Goal: Task Accomplishment & Management: Complete application form

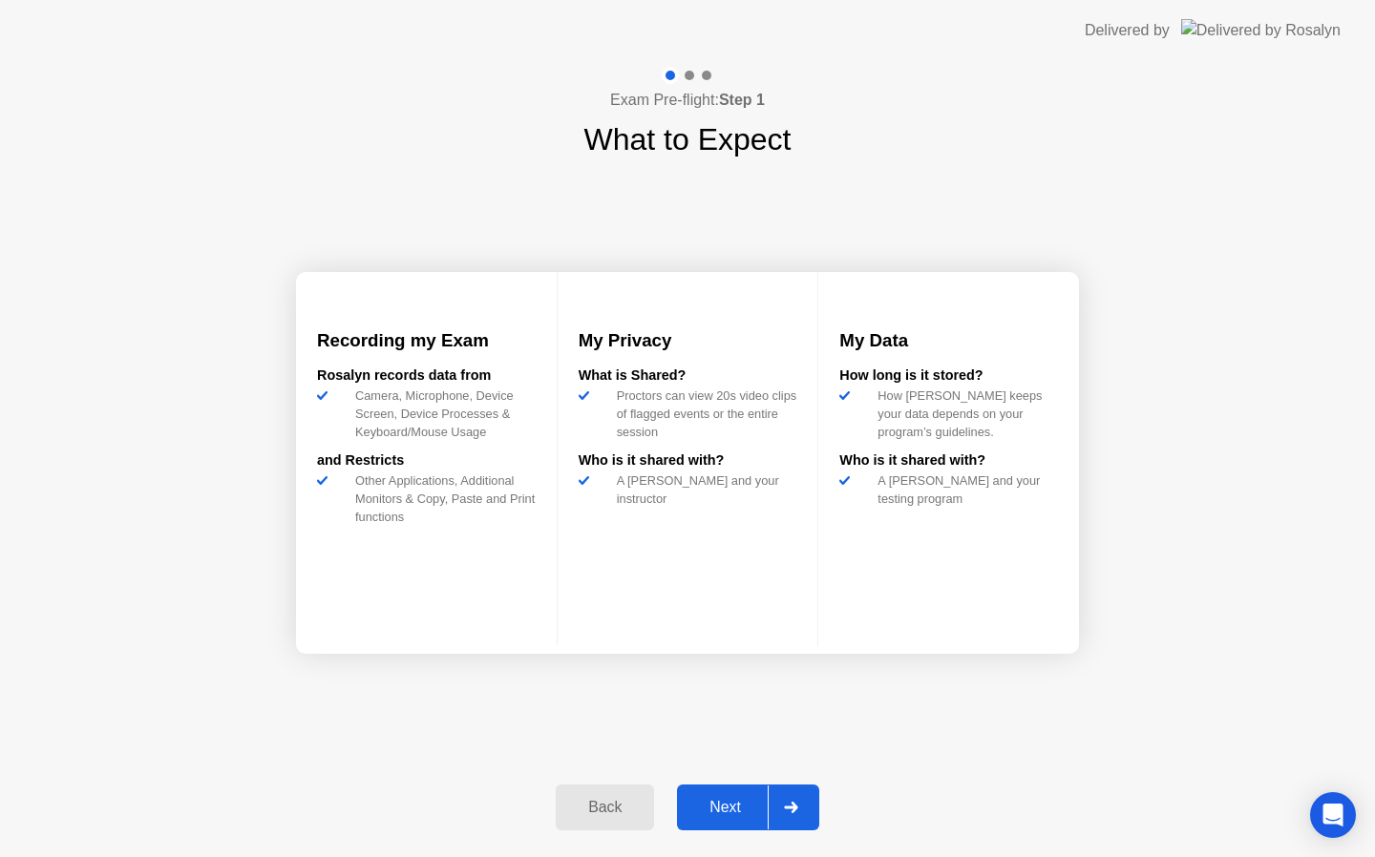
click at [726, 799] on div "Next" at bounding box center [724, 807] width 85 height 17
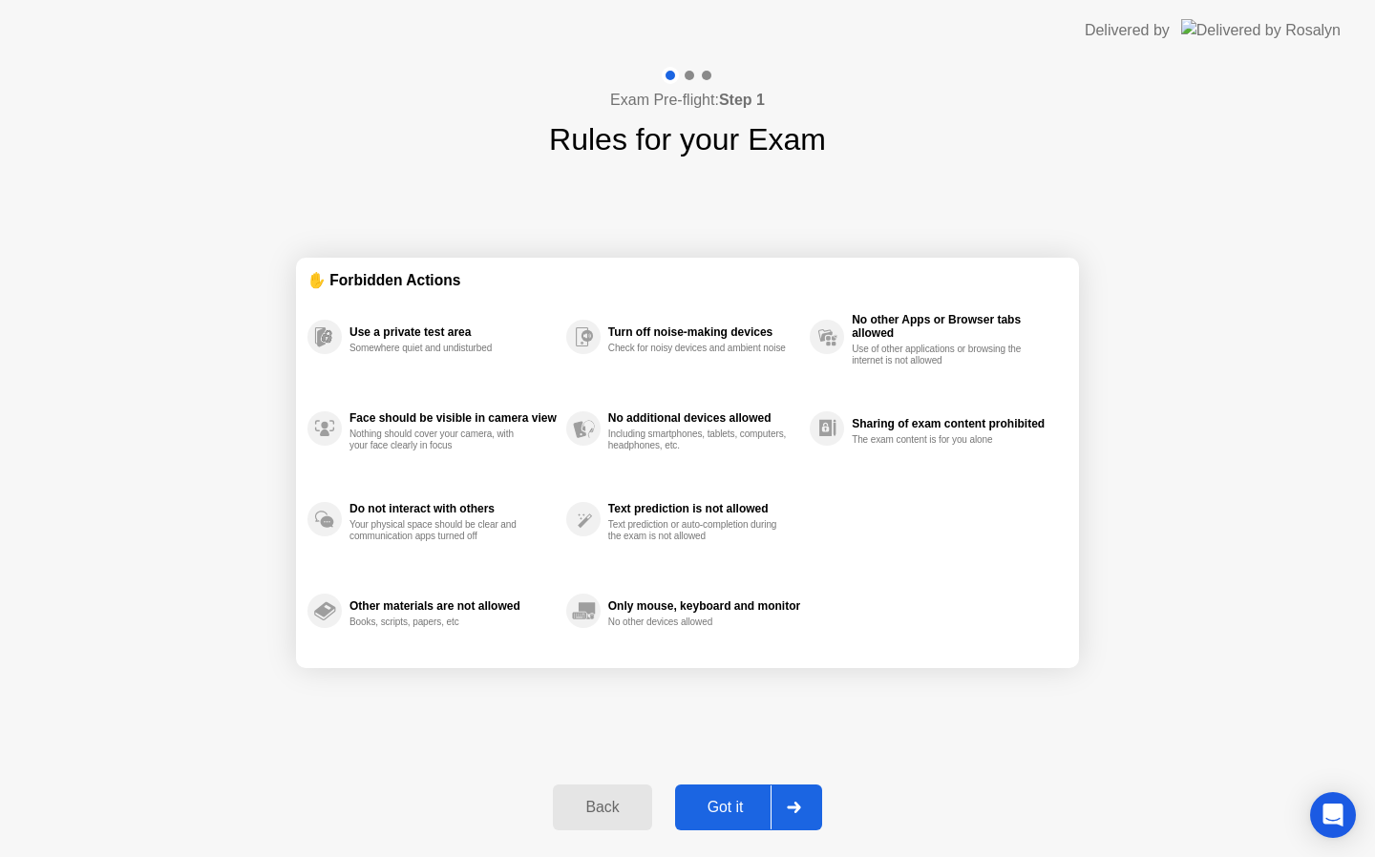
click at [735, 811] on div "Got it" at bounding box center [726, 807] width 90 height 17
select select "**********"
select select "*******"
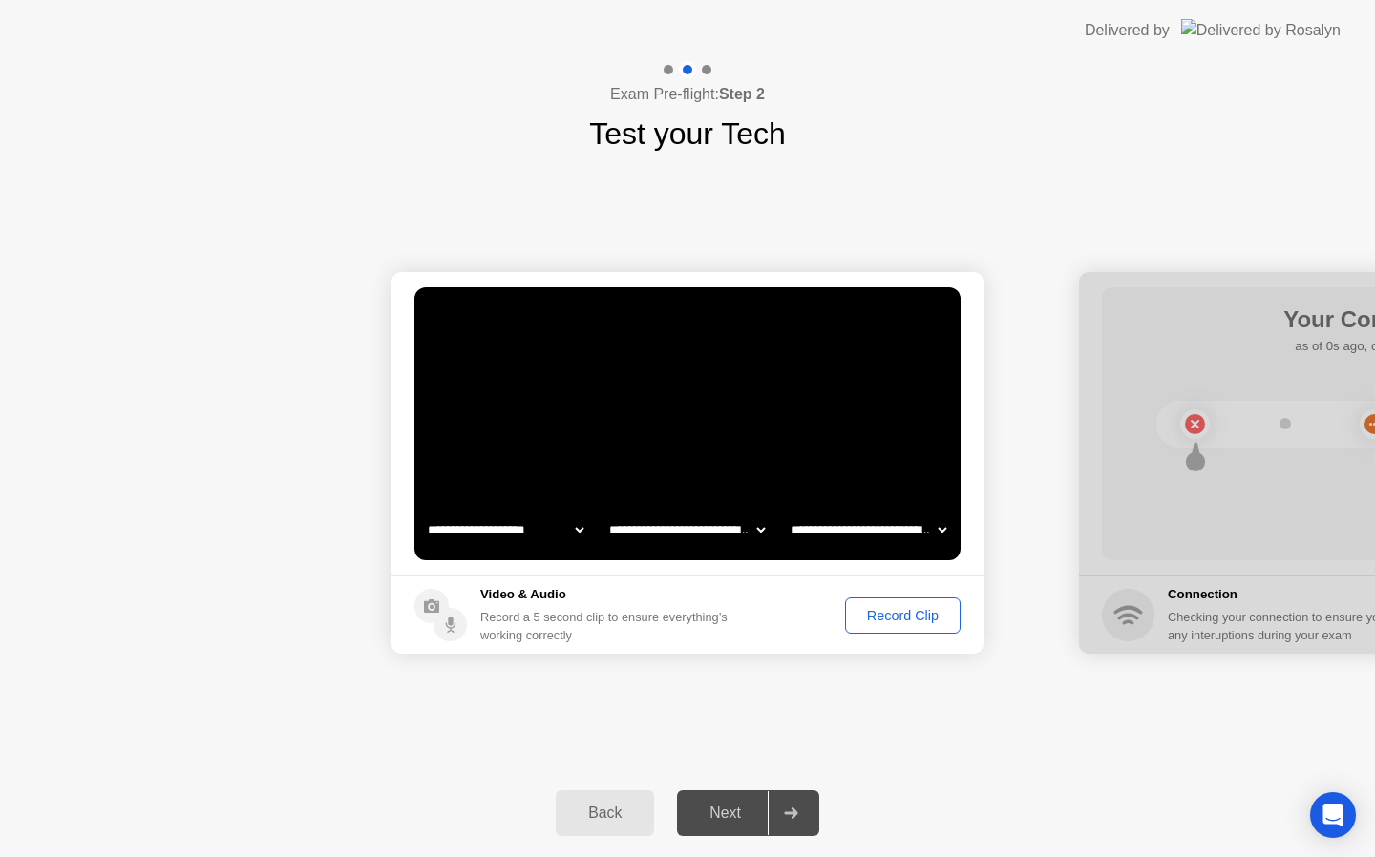
click at [900, 623] on div "Record Clip" at bounding box center [902, 615] width 102 height 15
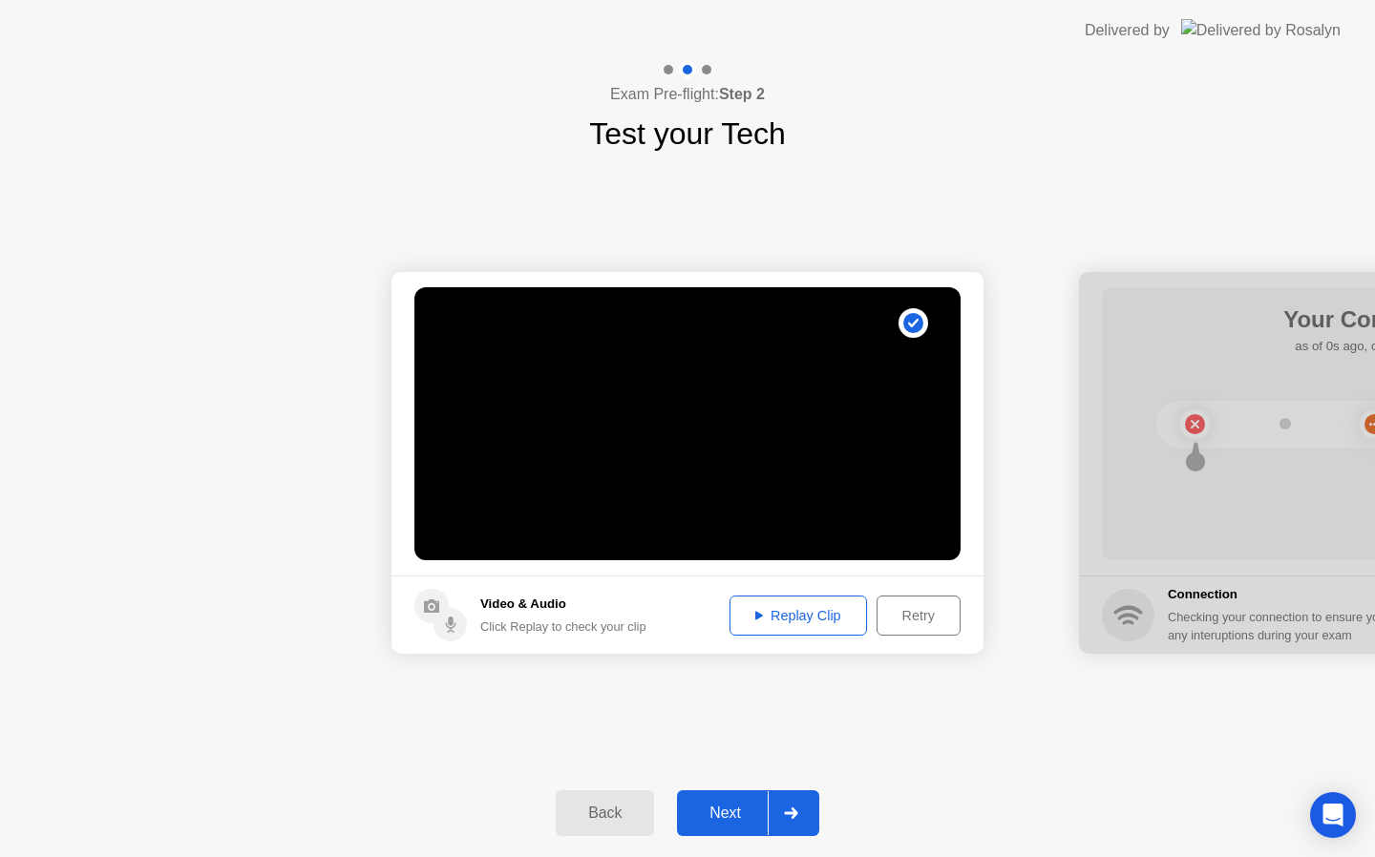
click at [732, 805] on div "Next" at bounding box center [724, 813] width 85 height 17
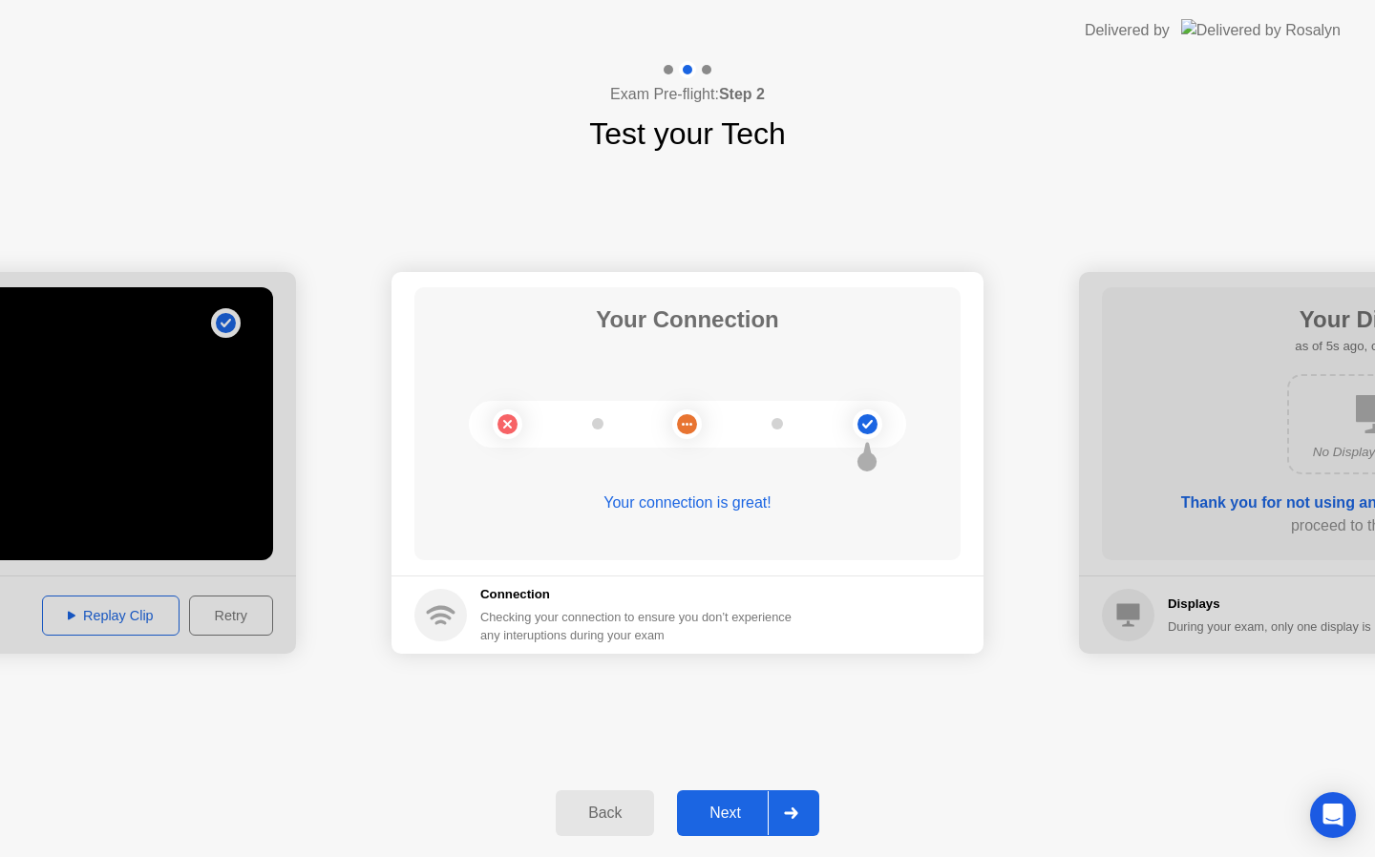
click at [736, 806] on div "Next" at bounding box center [724, 813] width 85 height 17
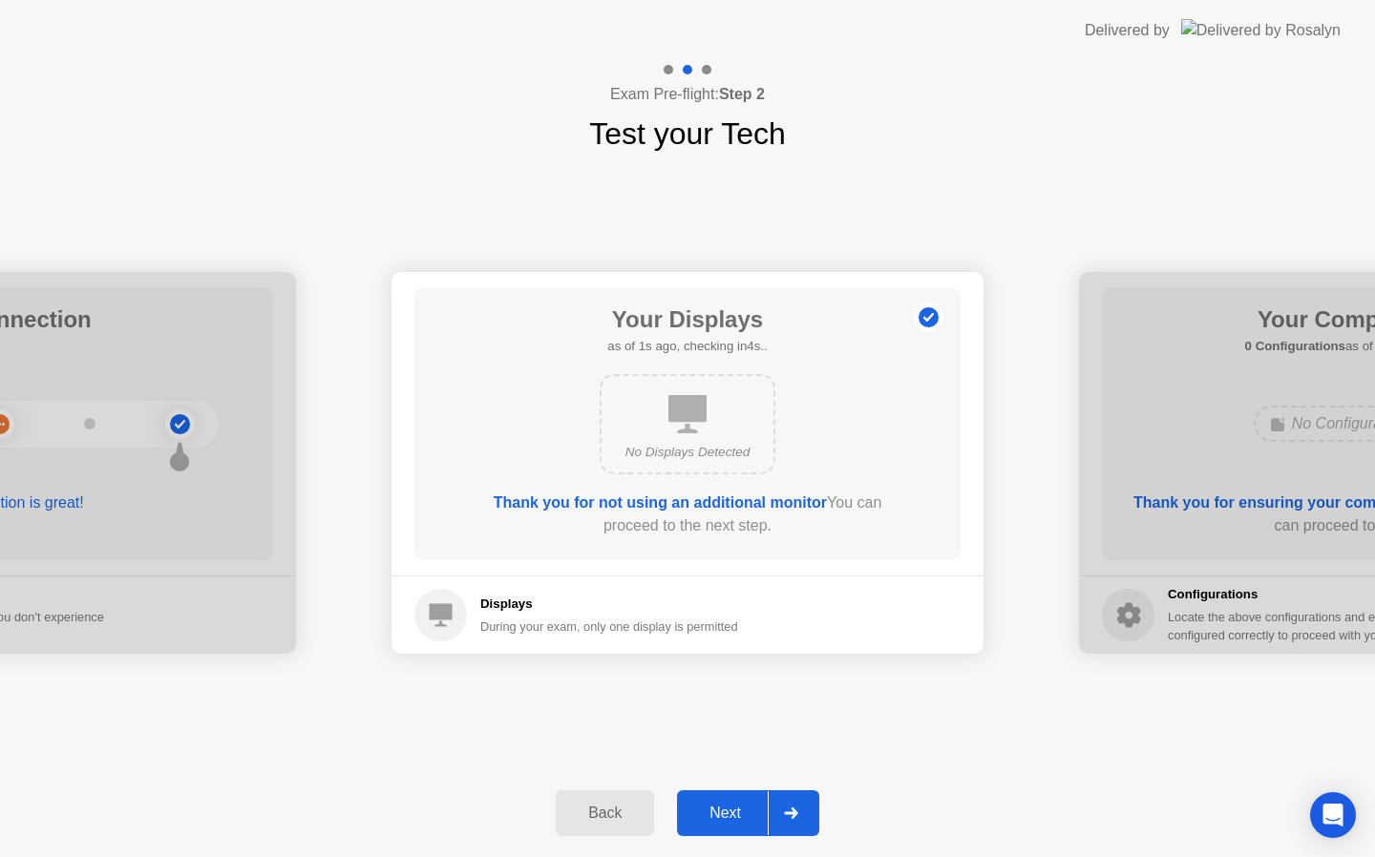
click at [736, 806] on div "Next" at bounding box center [724, 813] width 85 height 17
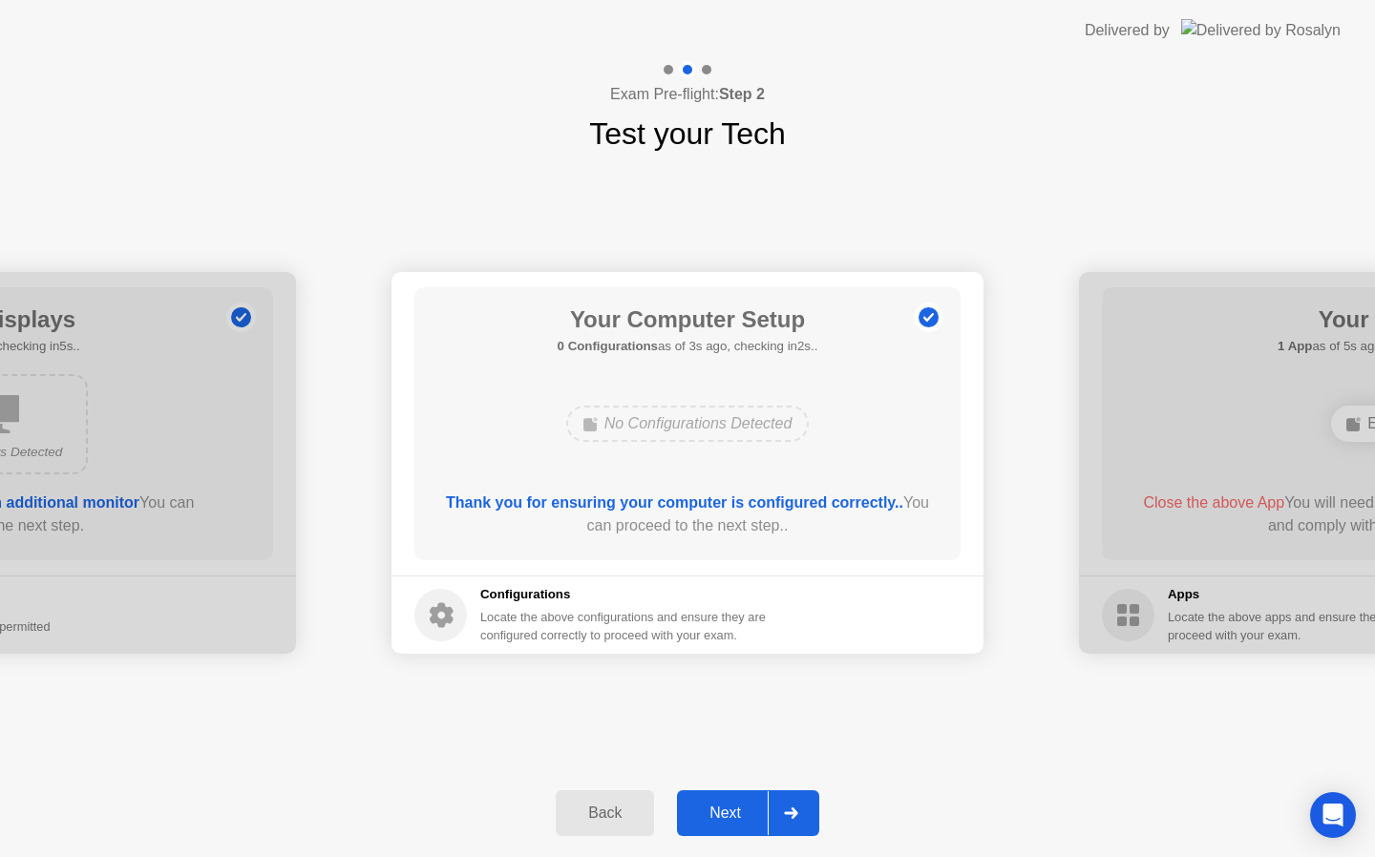
click at [736, 806] on div "Next" at bounding box center [724, 813] width 85 height 17
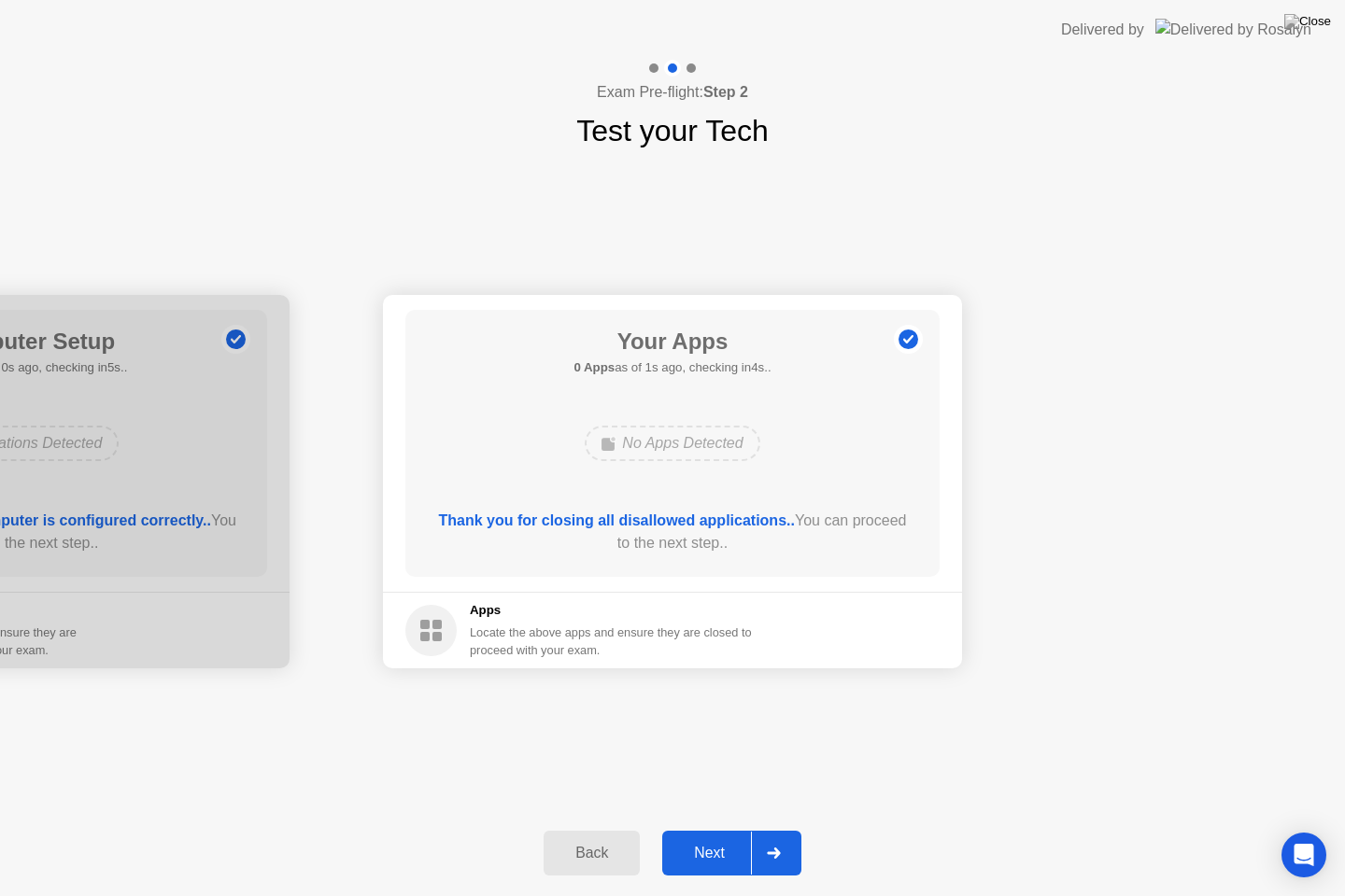
click at [702, 837] on div "Next" at bounding box center [708, 853] width 83 height 17
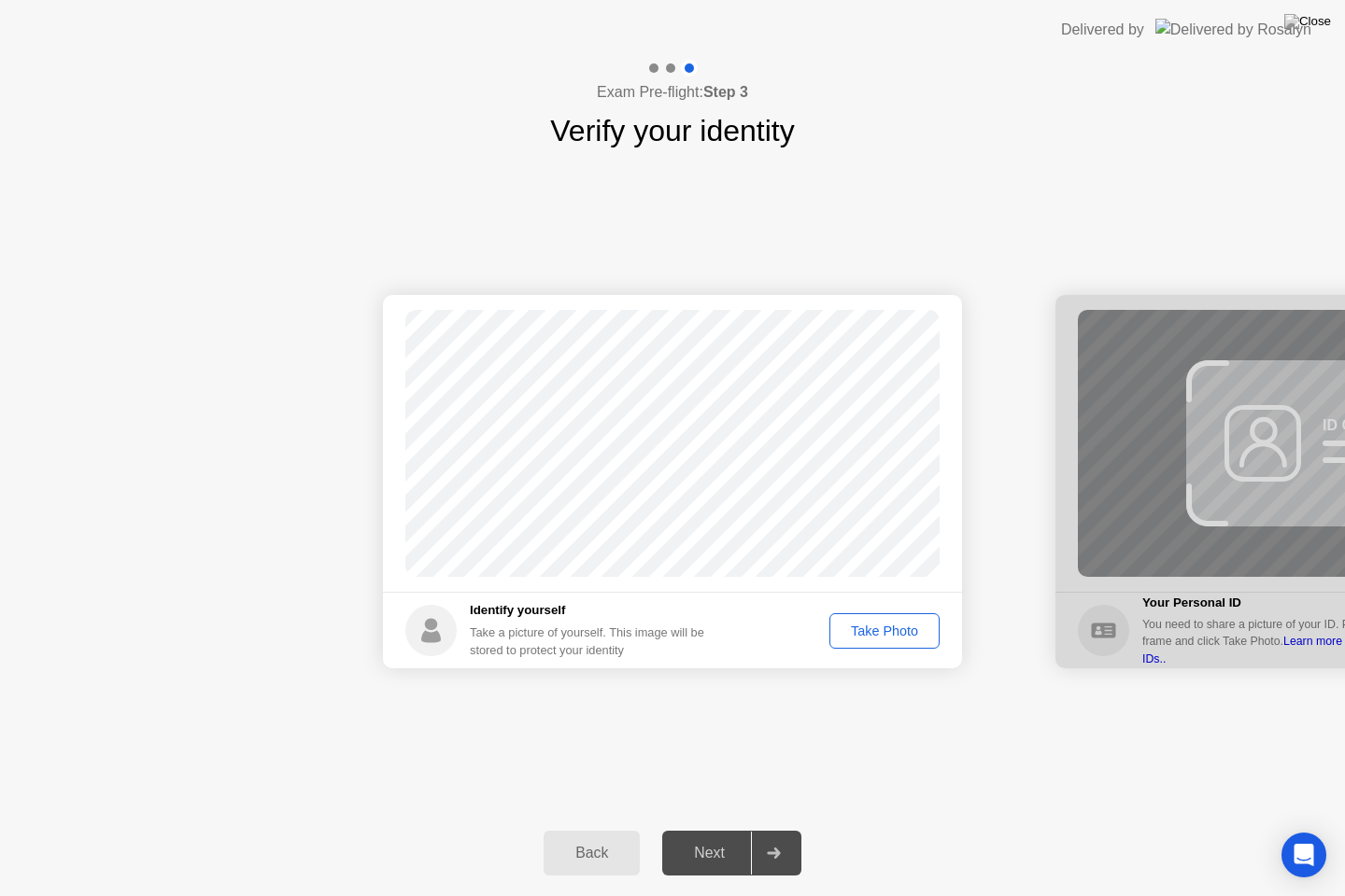
click at [887, 635] on div "Take Photo" at bounding box center [883, 631] width 97 height 15
click at [713, 837] on div "Next" at bounding box center [708, 853] width 83 height 17
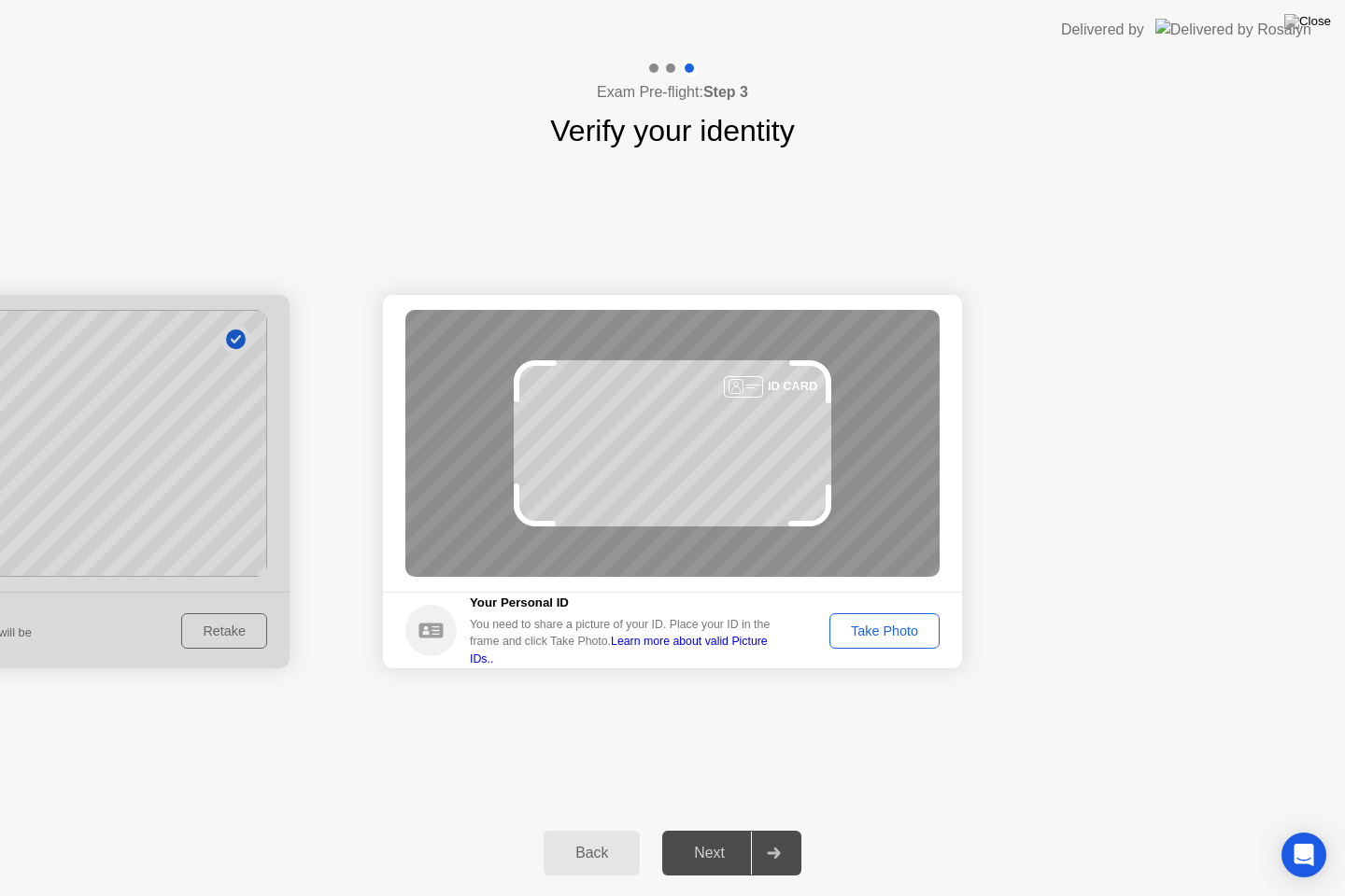
click at [860, 637] on div "Take Photo" at bounding box center [883, 631] width 97 height 15
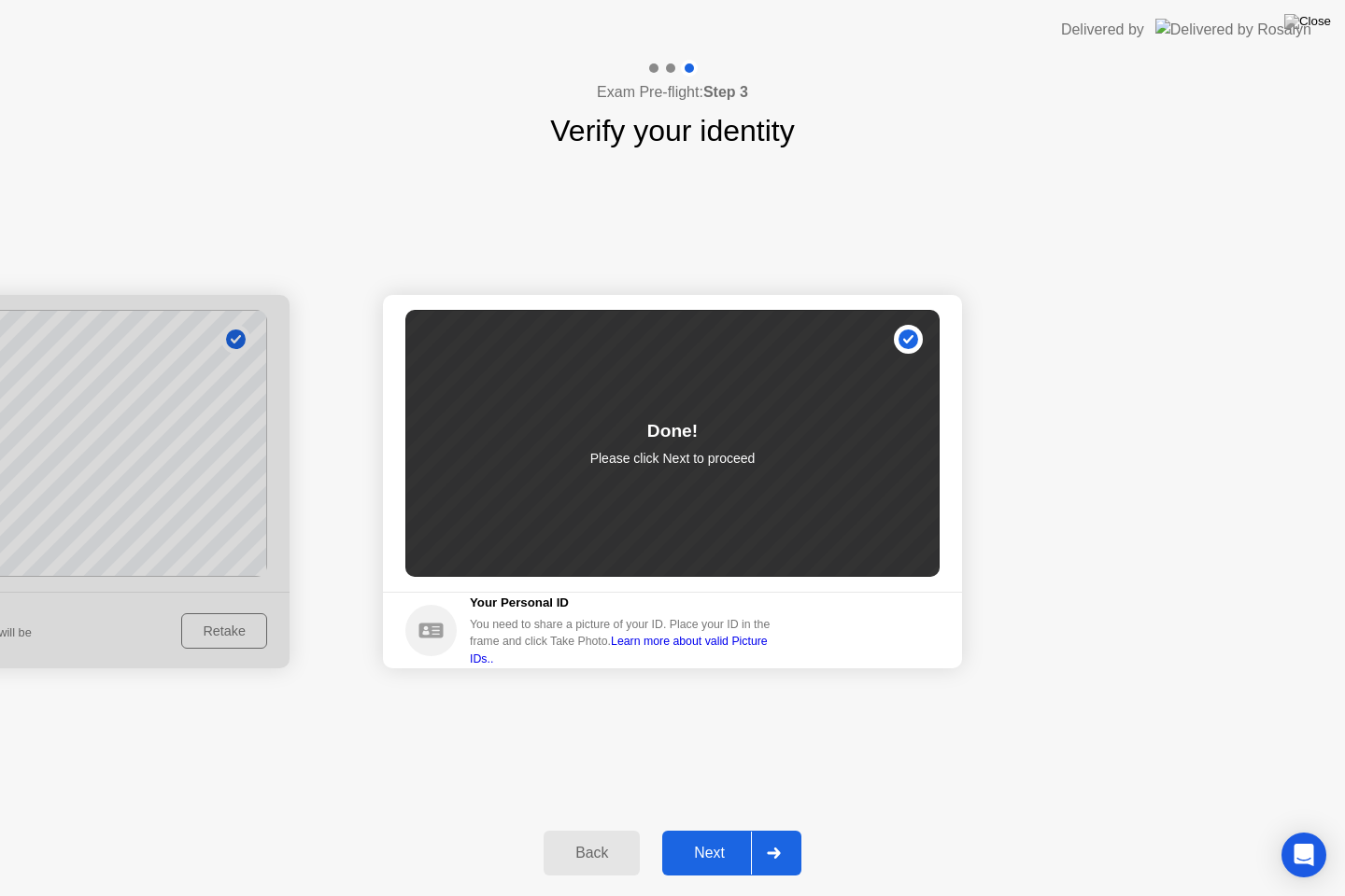
click at [713, 837] on div "Next" at bounding box center [708, 853] width 83 height 17
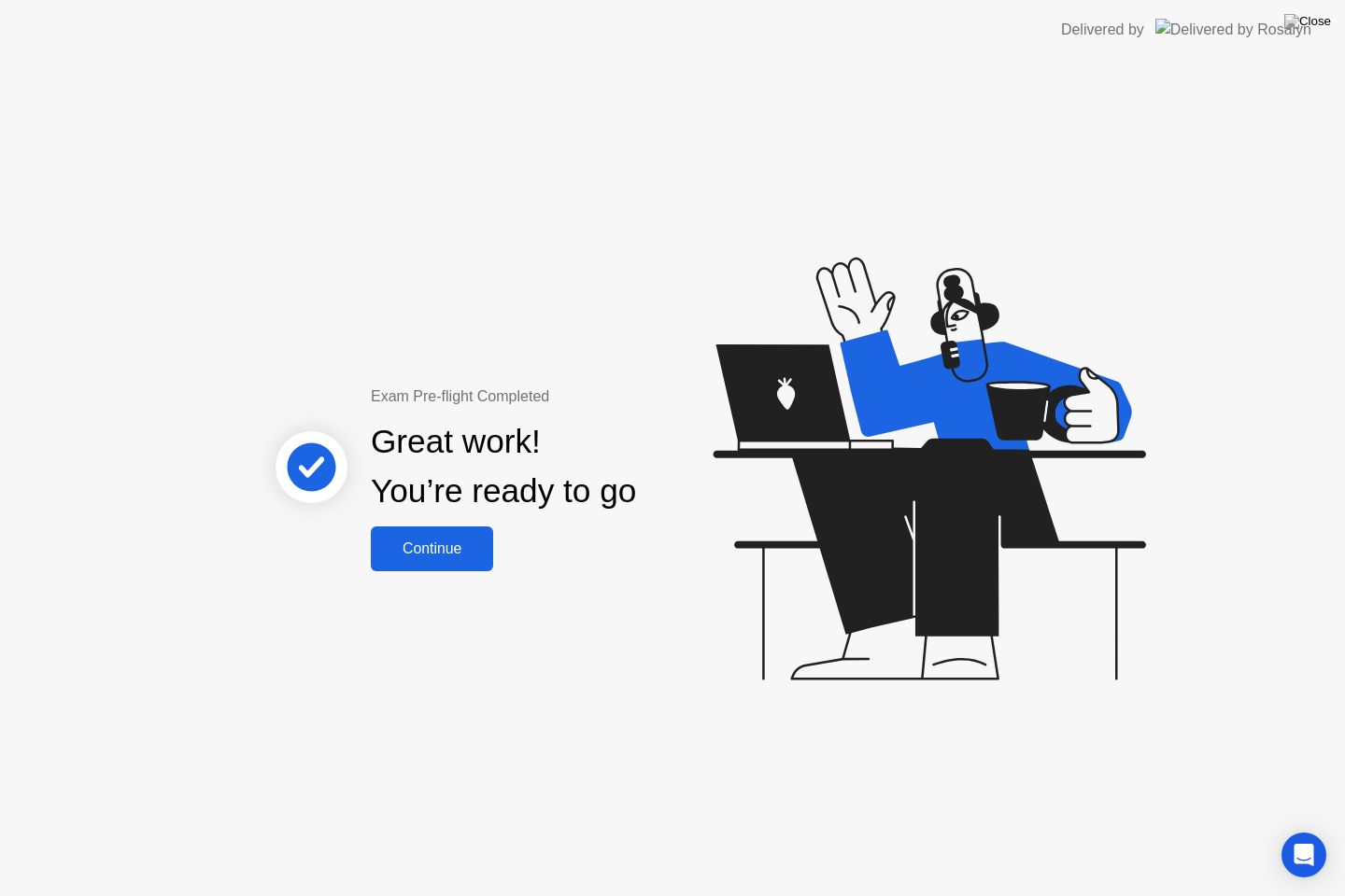
click at [429, 544] on div "Continue" at bounding box center [432, 549] width 112 height 17
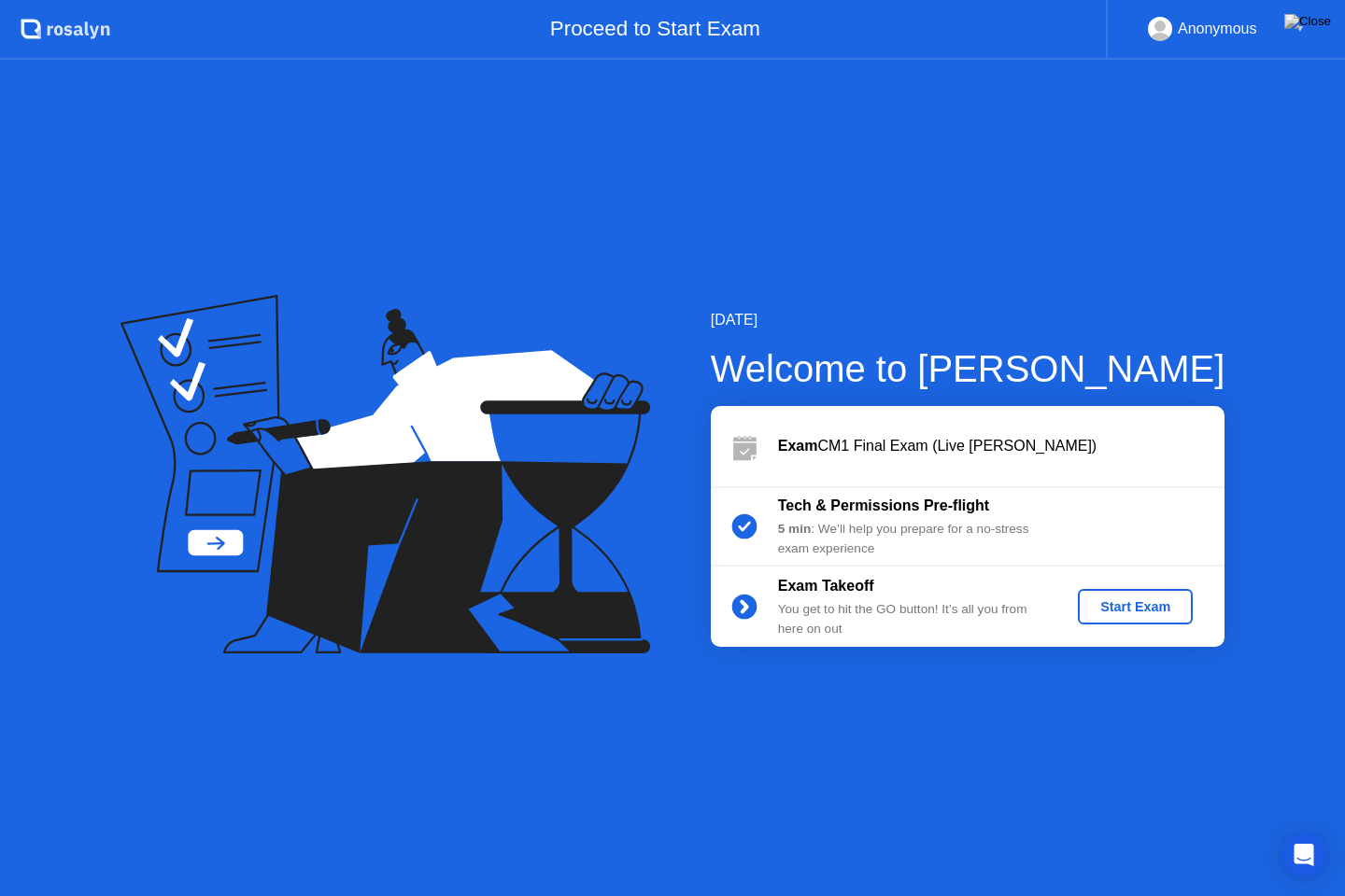
click at [1128, 609] on div "Start Exam" at bounding box center [1135, 606] width 100 height 15
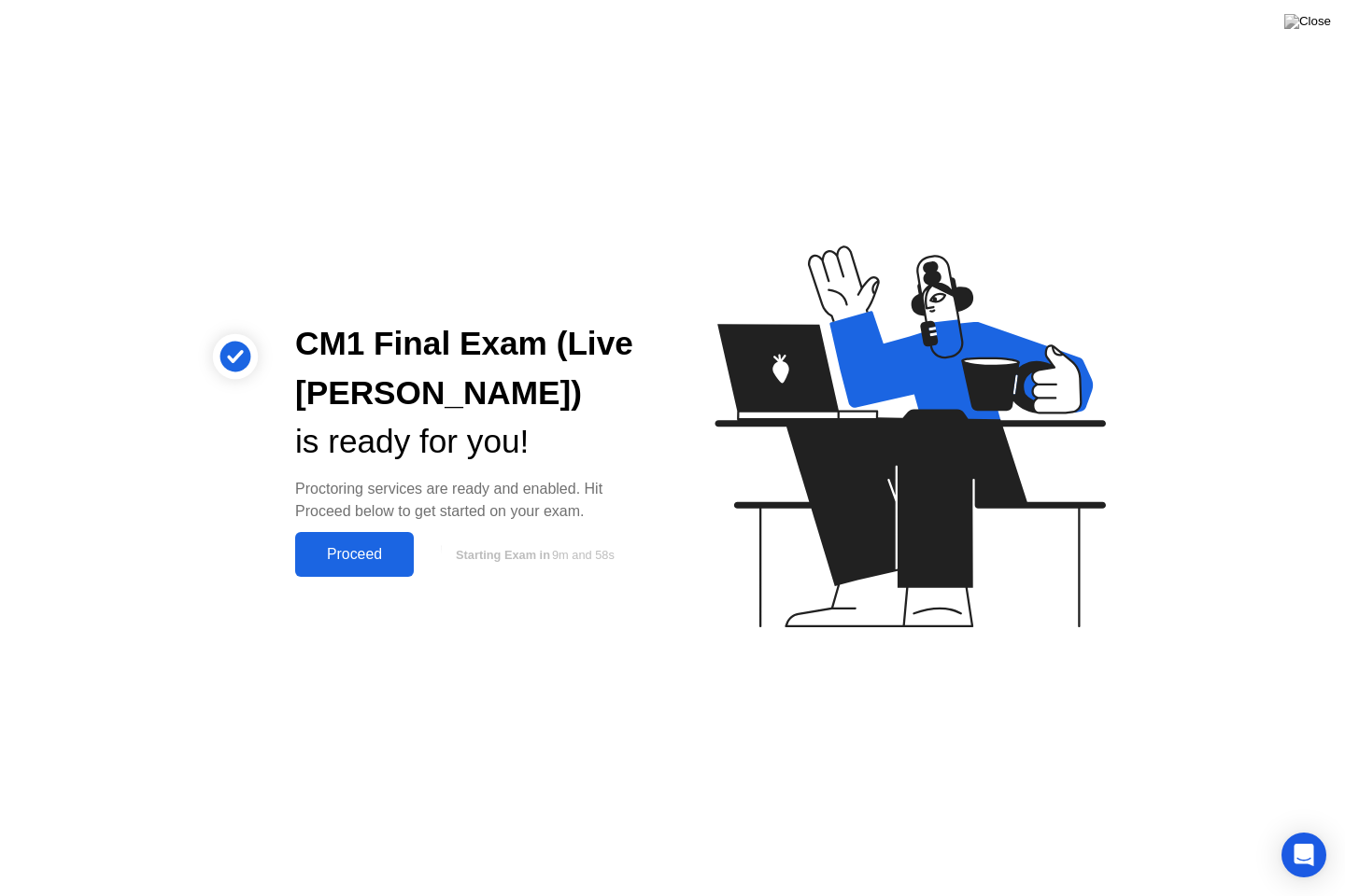
click at [355, 542] on button "Proceed" at bounding box center [354, 555] width 118 height 45
